Goal: Transaction & Acquisition: Purchase product/service

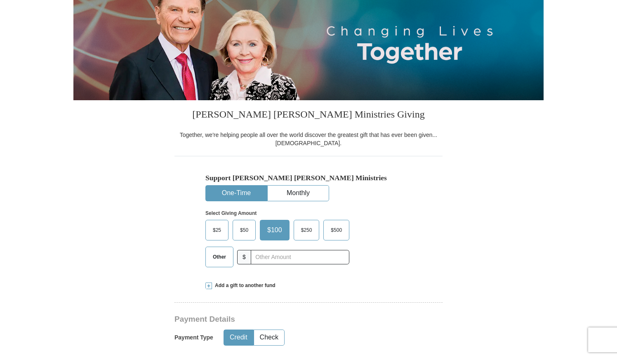
scroll to position [124, 0]
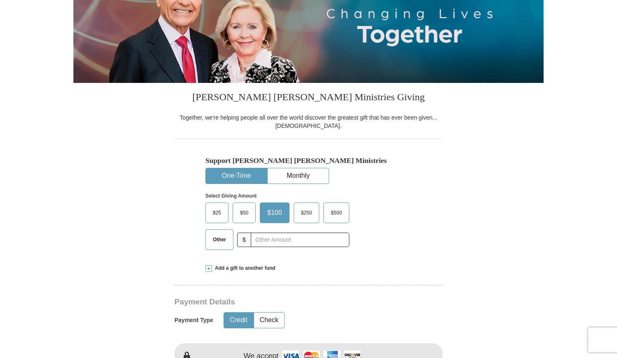
click at [240, 176] on button "One-Time" at bounding box center [236, 175] width 61 height 15
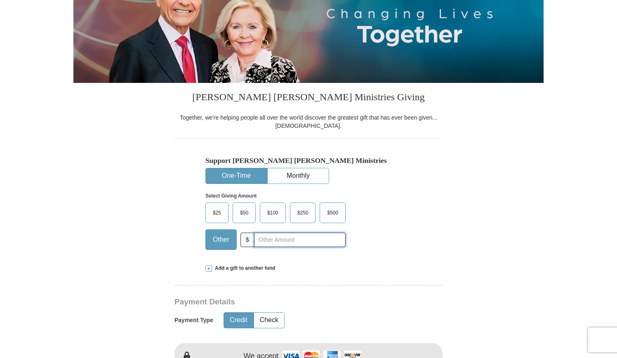
click at [283, 238] on input "text" at bounding box center [300, 240] width 92 height 14
type input "400.00"
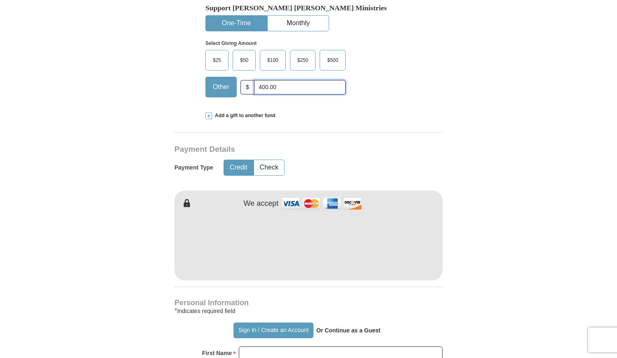
scroll to position [289, 0]
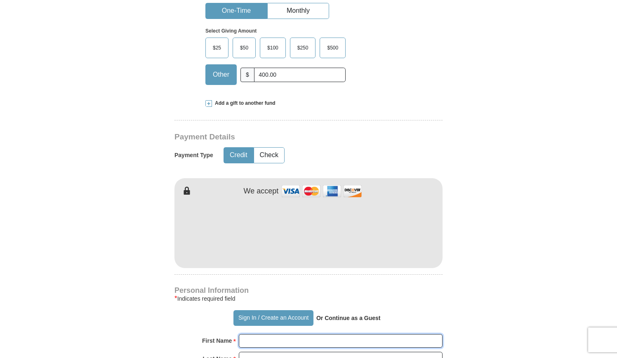
type input "[PERSON_NAME]"
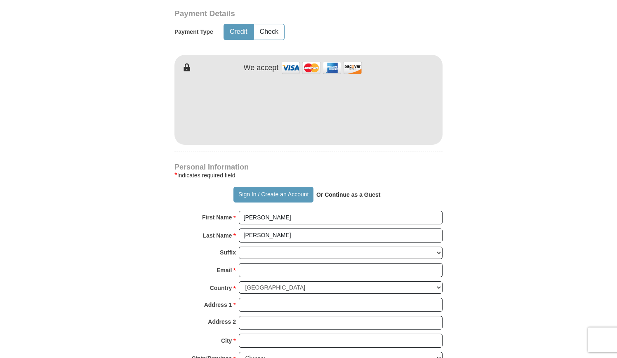
scroll to position [413, 0]
click at [280, 212] on input "[PERSON_NAME]" at bounding box center [341, 217] width 204 height 14
type input "[PERSON_NAME] and [PERSON_NAME]"
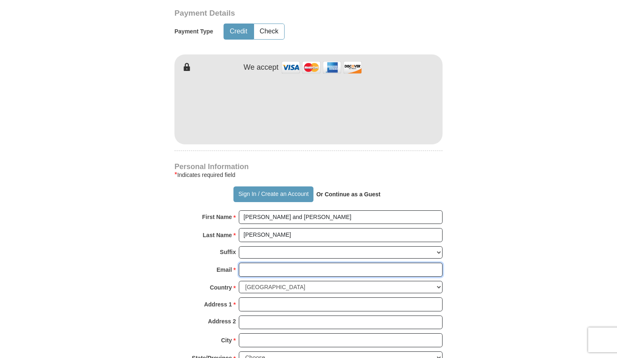
click at [280, 271] on input "Email *" at bounding box center [341, 270] width 204 height 14
type input "[EMAIL_ADDRESS][DOMAIN_NAME]"
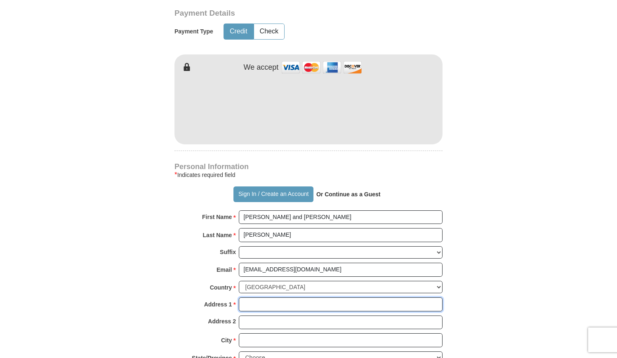
type input "[STREET_ADDRESS]"
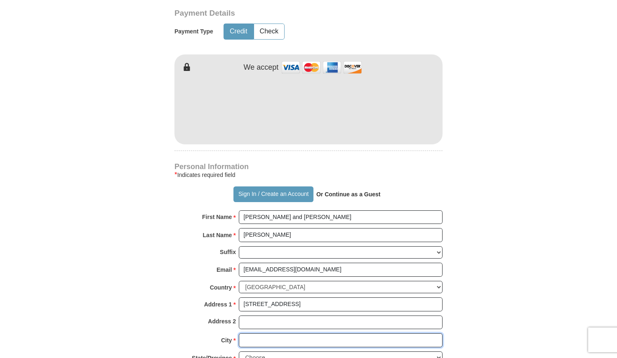
type input "Cumming"
select select "GA"
type input "30041"
type input "7706524670"
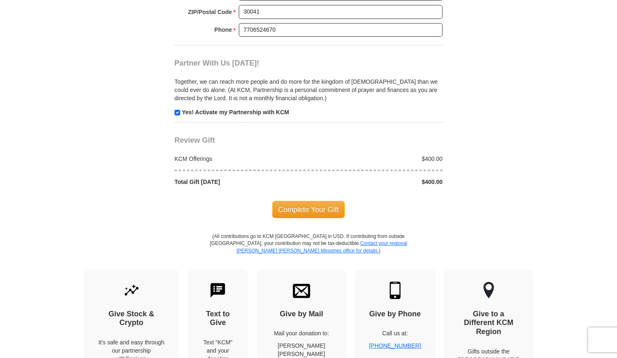
scroll to position [866, 0]
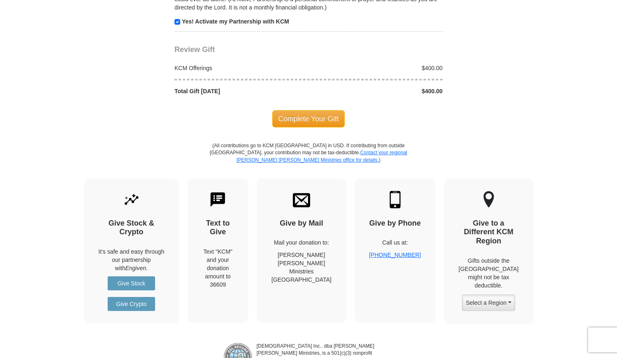
click at [319, 113] on span "Complete Your Gift" at bounding box center [308, 118] width 73 height 17
